Goal: Use online tool/utility: Utilize a website feature to perform a specific function

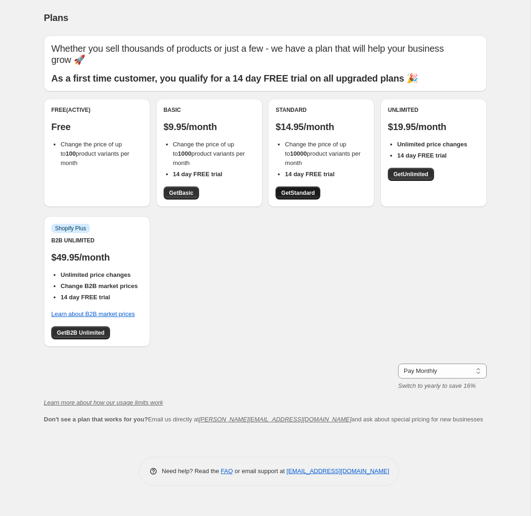
click at [301, 189] on span "Get Standard" at bounding box center [298, 192] width 34 height 7
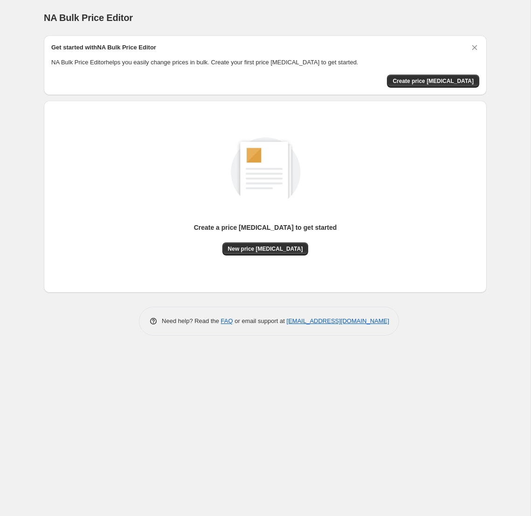
click at [473, 45] on icon "Dismiss card" at bounding box center [474, 47] width 9 height 9
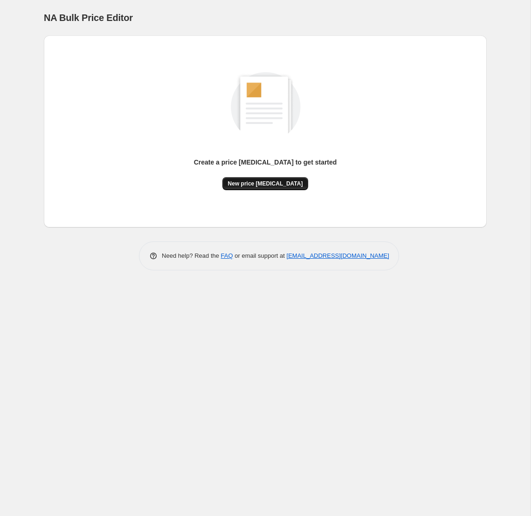
click at [258, 187] on button "New price [MEDICAL_DATA]" at bounding box center [265, 183] width 86 height 13
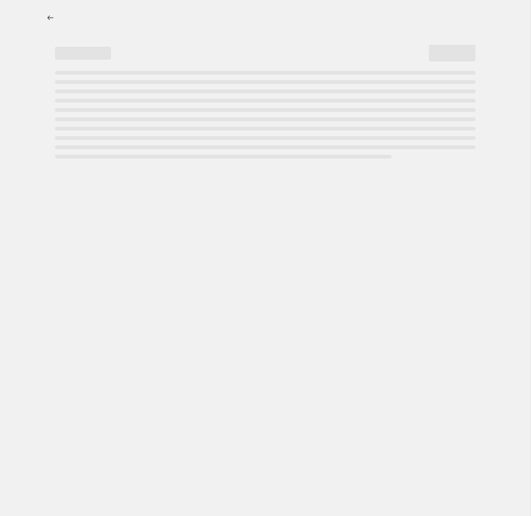
select select "percentage"
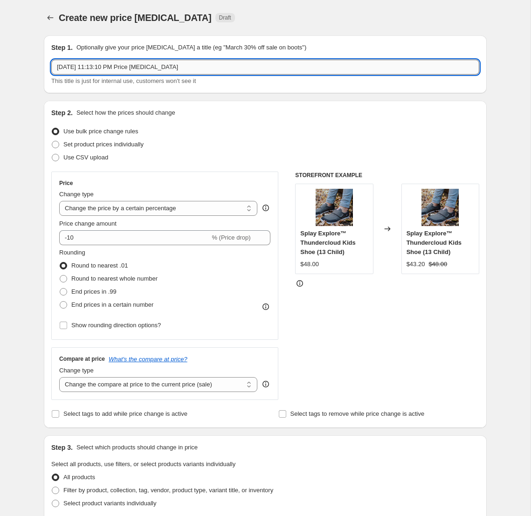
click at [103, 69] on input "[DATE] 11:13:10 PM Price [MEDICAL_DATA]" at bounding box center [265, 67] width 428 height 15
type input "S"
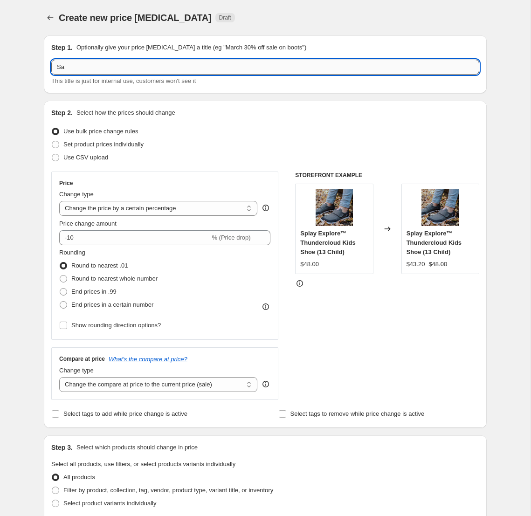
type input "S"
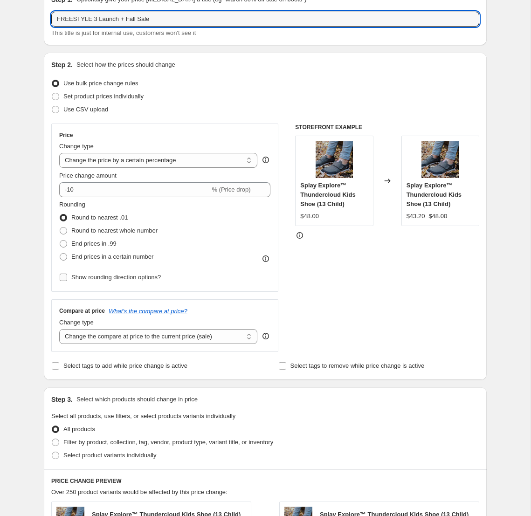
scroll to position [50, 0]
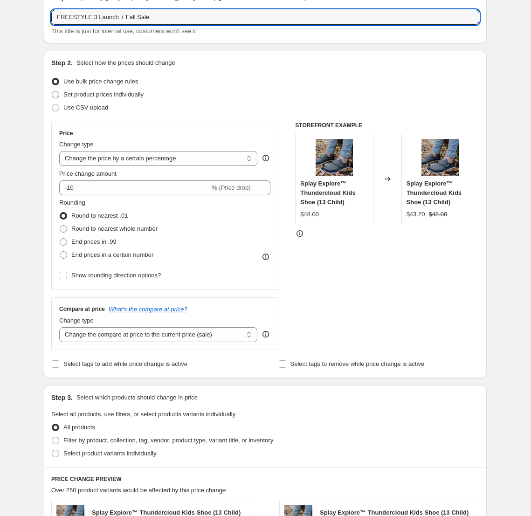
type input "FREESTYLE 3 Launch + Fall Sale"
click at [60, 95] on label "Set product prices individually" at bounding box center [97, 94] width 92 height 13
click at [52, 91] on input "Set product prices individually" at bounding box center [52, 91] width 0 height 0
radio input "true"
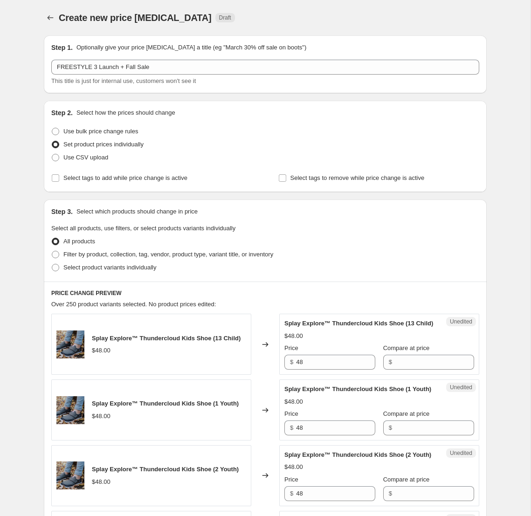
scroll to position [0, 0]
click at [63, 157] on label "Use CSV upload" at bounding box center [79, 157] width 57 height 13
click at [52, 154] on input "Use CSV upload" at bounding box center [52, 154] width 0 height 0
radio input "true"
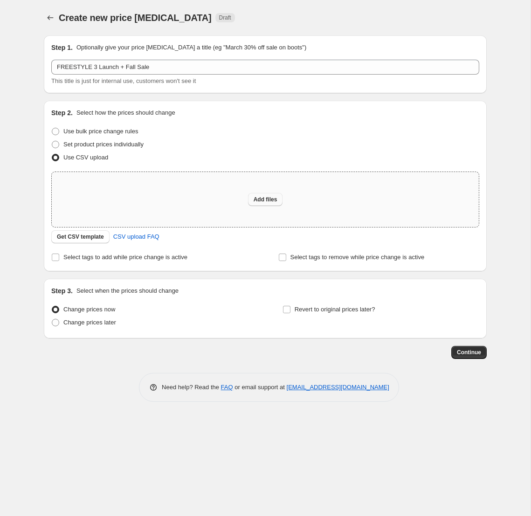
click at [257, 196] on button "Add files" at bounding box center [265, 199] width 35 height 13
type input "C:\fakepath\csv_template_user_66225.csv"
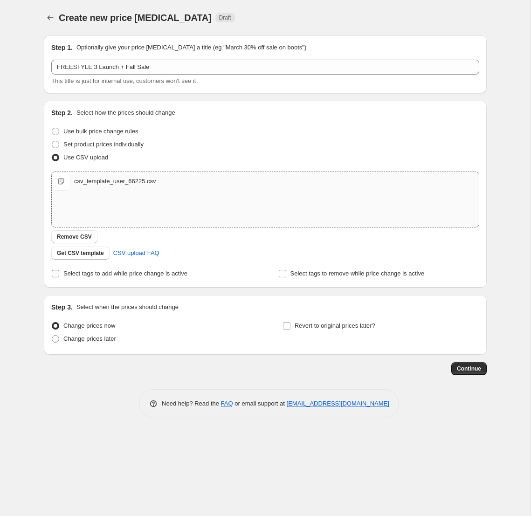
click at [89, 273] on span "Select tags to add while price change is active" at bounding box center [125, 273] width 124 height 7
click at [59, 273] on input "Select tags to add while price change is active" at bounding box center [55, 273] width 7 height 7
checkbox input "true"
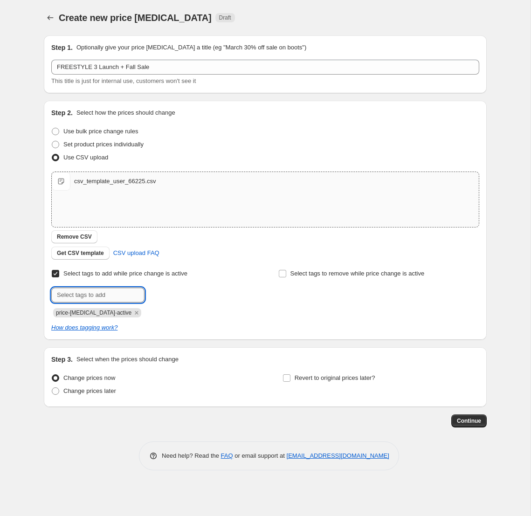
click at [87, 295] on input "text" at bounding box center [97, 295] width 93 height 15
type input "normal"
click at [158, 292] on b "Add" at bounding box center [157, 294] width 11 height 7
drag, startPoint x: 283, startPoint y: 276, endPoint x: 258, endPoint y: 284, distance: 26.1
click at [282, 276] on input "Select tags to remove while price change is active" at bounding box center [282, 273] width 7 height 7
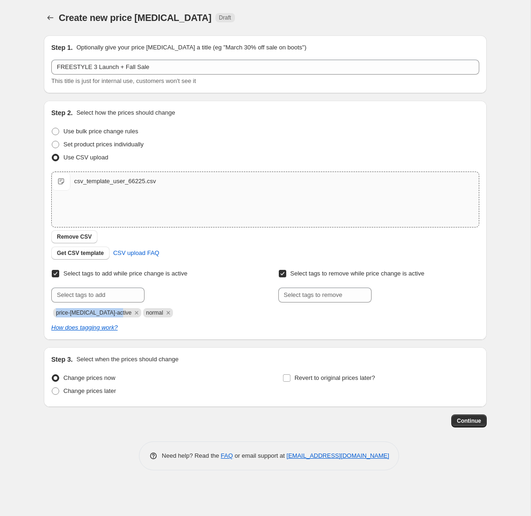
drag, startPoint x: 121, startPoint y: 312, endPoint x: 56, endPoint y: 314, distance: 65.3
click at [56, 314] on span "price-[MEDICAL_DATA]-active" at bounding box center [97, 312] width 88 height 9
click at [218, 330] on div "How does tagging work?" at bounding box center [265, 327] width 428 height 9
click at [463, 422] on span "Continue" at bounding box center [469, 420] width 24 height 7
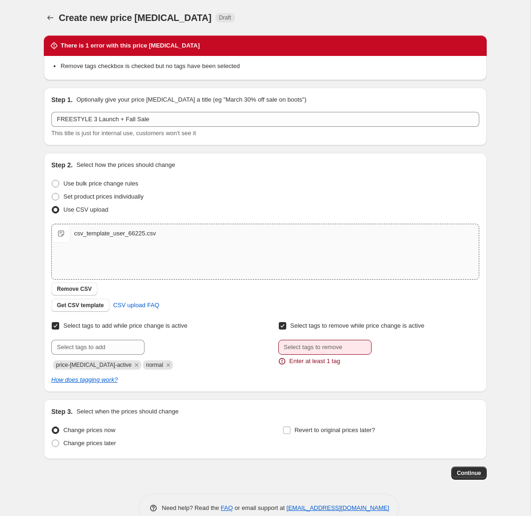
click at [284, 327] on input "Select tags to remove while price change is active" at bounding box center [282, 325] width 7 height 7
checkbox input "false"
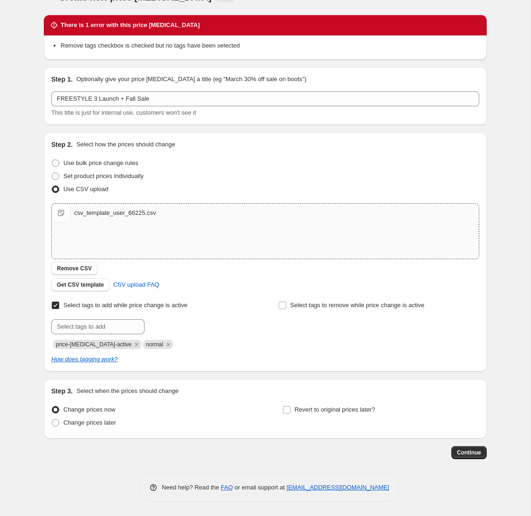
scroll to position [21, 0]
click at [283, 408] on input "Revert to original prices later?" at bounding box center [286, 409] width 7 height 7
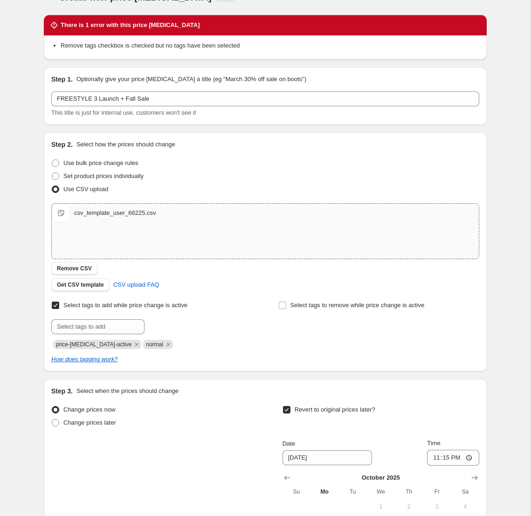
click at [284, 409] on input "Revert to original prices later?" at bounding box center [286, 409] width 7 height 7
checkbox input "false"
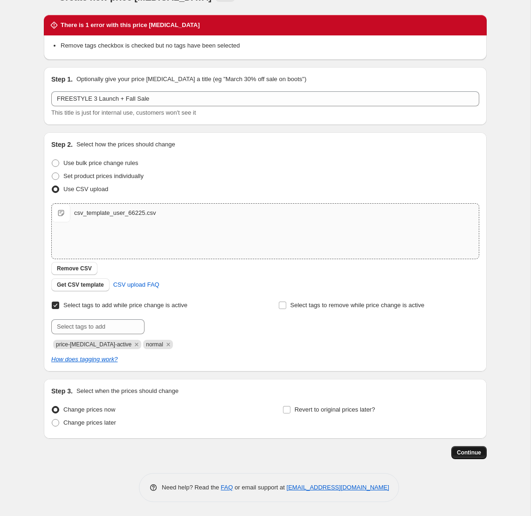
click at [473, 455] on span "Continue" at bounding box center [469, 452] width 24 height 7
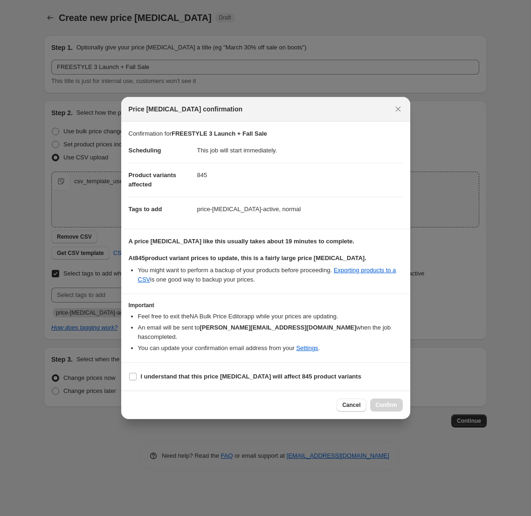
drag, startPoint x: 136, startPoint y: 264, endPoint x: 288, endPoint y: 289, distance: 154.0
click at [288, 289] on section "A price [MEDICAL_DATA] like this usually takes about 19 minutes to complete. At…" at bounding box center [265, 261] width 289 height 64
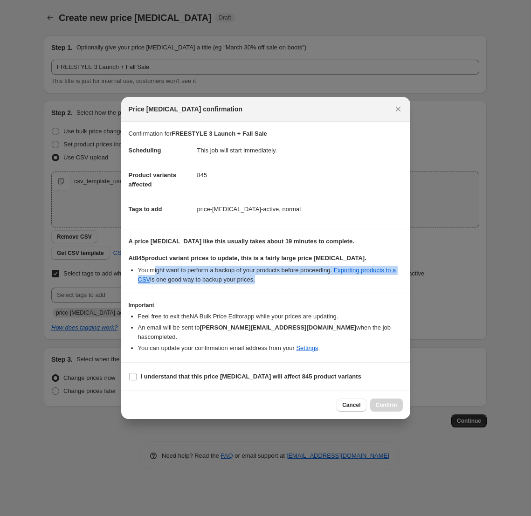
drag, startPoint x: 155, startPoint y: 277, endPoint x: 287, endPoint y: 285, distance: 131.7
click at [287, 284] on li "You might want to perform a backup of your products before proceeding. Exportin…" at bounding box center [270, 275] width 265 height 19
click at [287, 289] on section "A price [MEDICAL_DATA] like this usually takes about 19 minutes to complete. At…" at bounding box center [265, 261] width 289 height 64
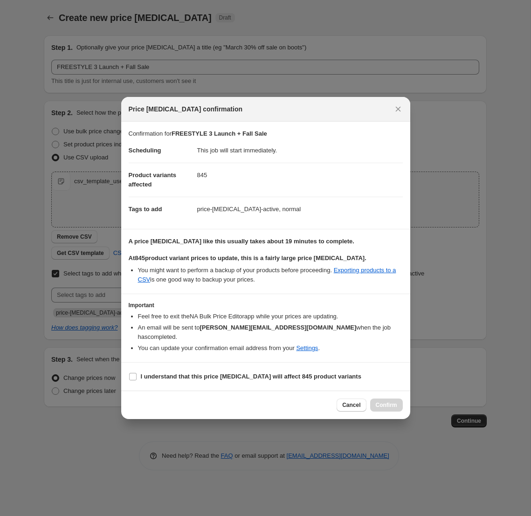
drag, startPoint x: 161, startPoint y: 322, endPoint x: 387, endPoint y: 323, distance: 225.6
click at [387, 321] on li "Feel free to exit the NA Bulk Price Editor app while your prices are updating." at bounding box center [270, 316] width 265 height 9
click at [134, 373] on input "I understand that this price [MEDICAL_DATA] will affect 845 product variants" at bounding box center [132, 376] width 7 height 7
checkbox input "true"
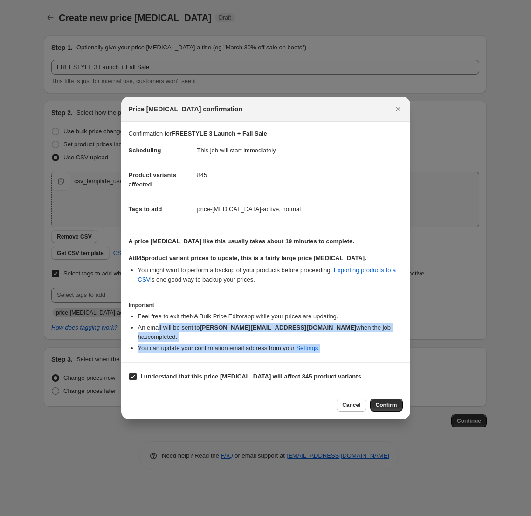
drag, startPoint x: 159, startPoint y: 333, endPoint x: 350, endPoint y: 347, distance: 191.2
click at [350, 347] on ul "Feel free to exit the NA Bulk Price Editor app while your prices are updating. …" at bounding box center [266, 332] width 274 height 41
click at [350, 347] on li "You can update your confirmation email address from your Settings ." at bounding box center [270, 348] width 265 height 9
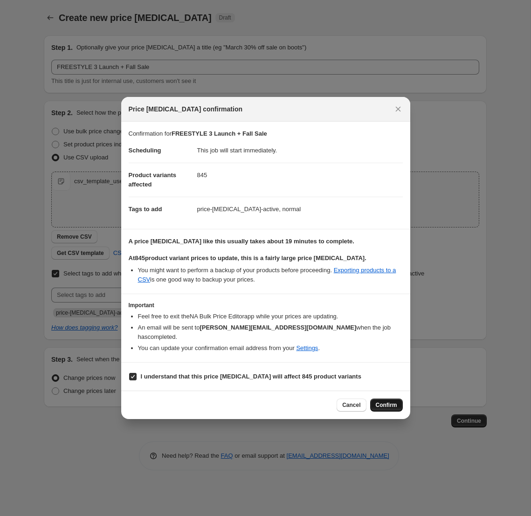
click at [382, 402] on span "Confirm" at bounding box center [386, 404] width 21 height 7
